Goal: Transaction & Acquisition: Subscribe to service/newsletter

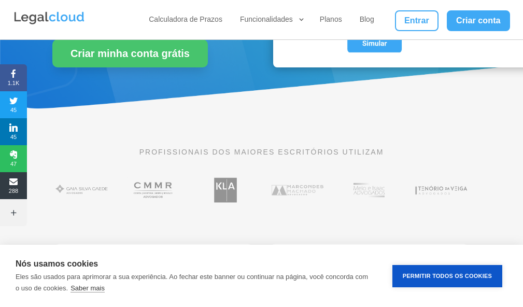
scroll to position [155, 0]
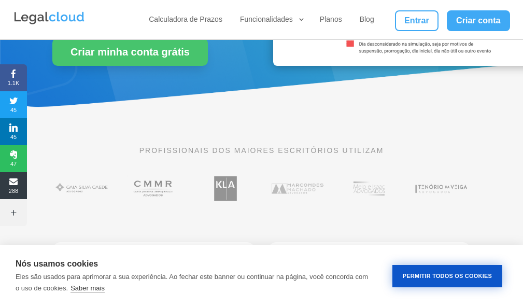
click at [418, 274] on button "Permitir Todos os Cookies" at bounding box center [447, 276] width 110 height 22
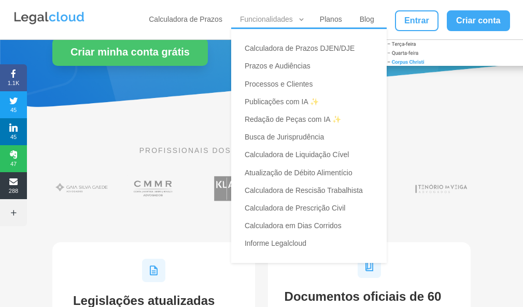
click at [264, 23] on link "Funcionalidades" at bounding box center [271, 21] width 68 height 13
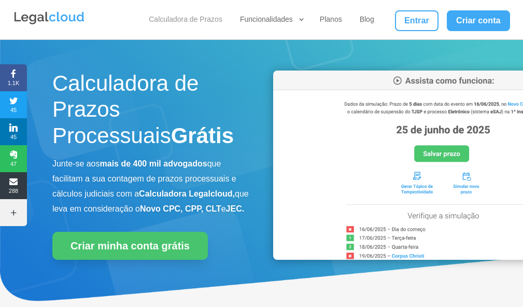
click at [218, 20] on link "Calculadora de Prazos" at bounding box center [186, 21] width 80 height 13
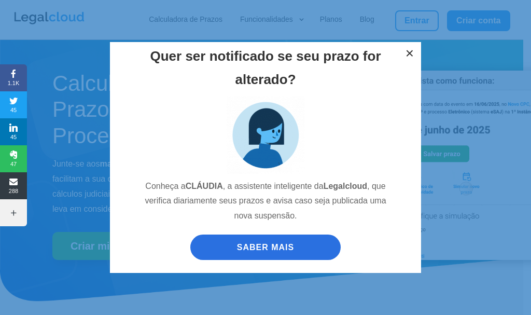
click at [407, 51] on button "×" at bounding box center [409, 53] width 23 height 23
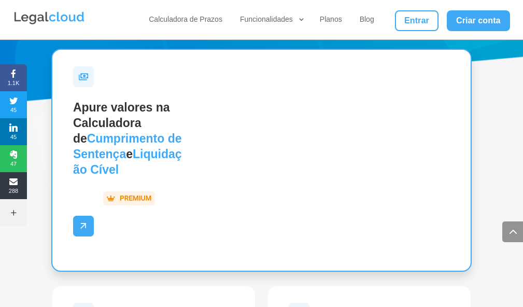
scroll to position [1658, 0]
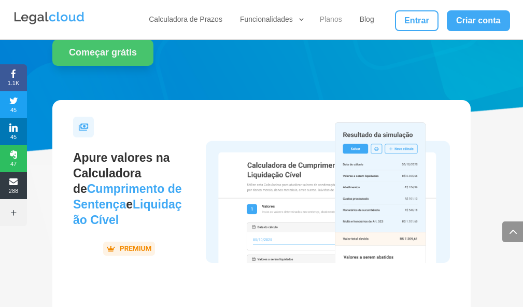
click at [332, 19] on link "Planos" at bounding box center [331, 21] width 29 height 13
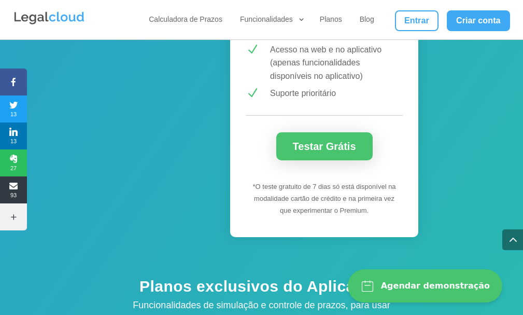
scroll to position [1451, 0]
